Goal: Navigation & Orientation: Find specific page/section

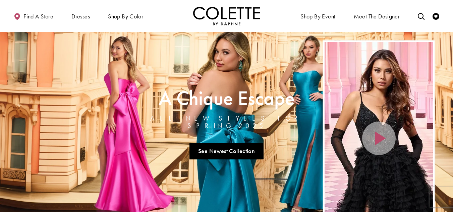
drag, startPoint x: 0, startPoint y: 0, endPoint x: 458, endPoint y: 76, distance: 464.2
click at [0, 0] on div "Primary block" at bounding box center [0, 0] width 0 height 0
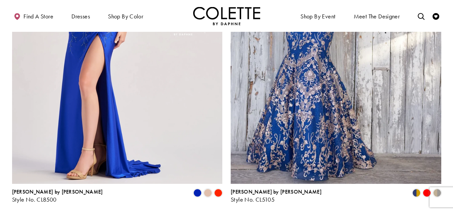
scroll to position [1275, 0]
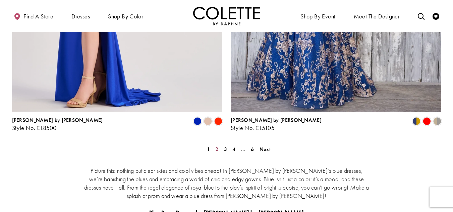
click at [220, 145] on link "2" at bounding box center [216, 150] width 7 height 10
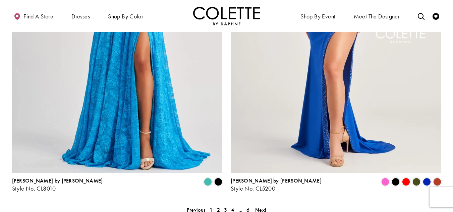
scroll to position [1277, 0]
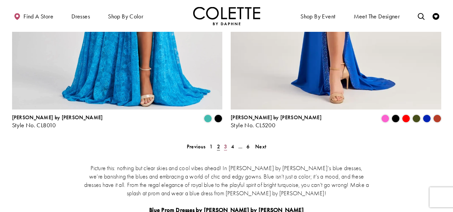
click at [225, 143] on span "3" at bounding box center [225, 146] width 3 height 7
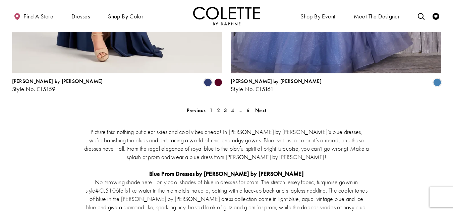
scroll to position [1244, 0]
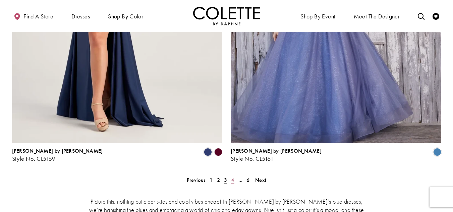
click at [231, 177] on span "4" at bounding box center [232, 180] width 3 height 7
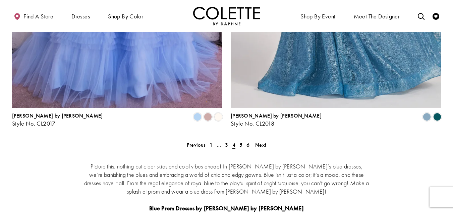
scroll to position [1277, 0]
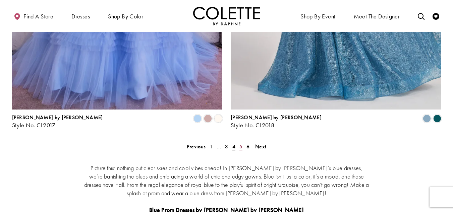
click at [240, 143] on span "5" at bounding box center [240, 146] width 3 height 7
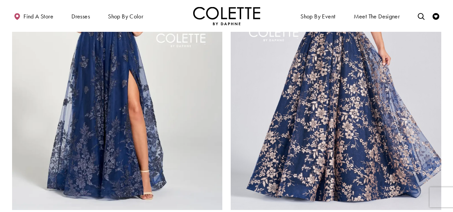
scroll to position [1210, 0]
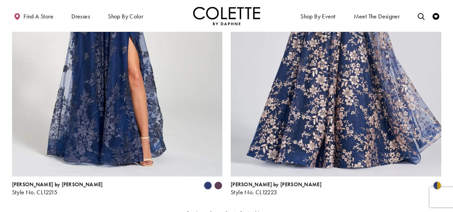
click at [249, 210] on span "6" at bounding box center [248, 213] width 3 height 7
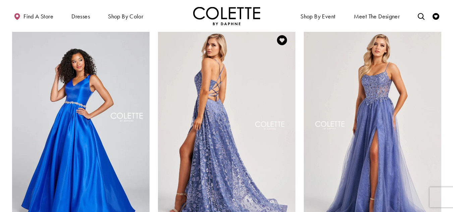
scroll to position [103, 0]
